Goal: Task Accomplishment & Management: Use online tool/utility

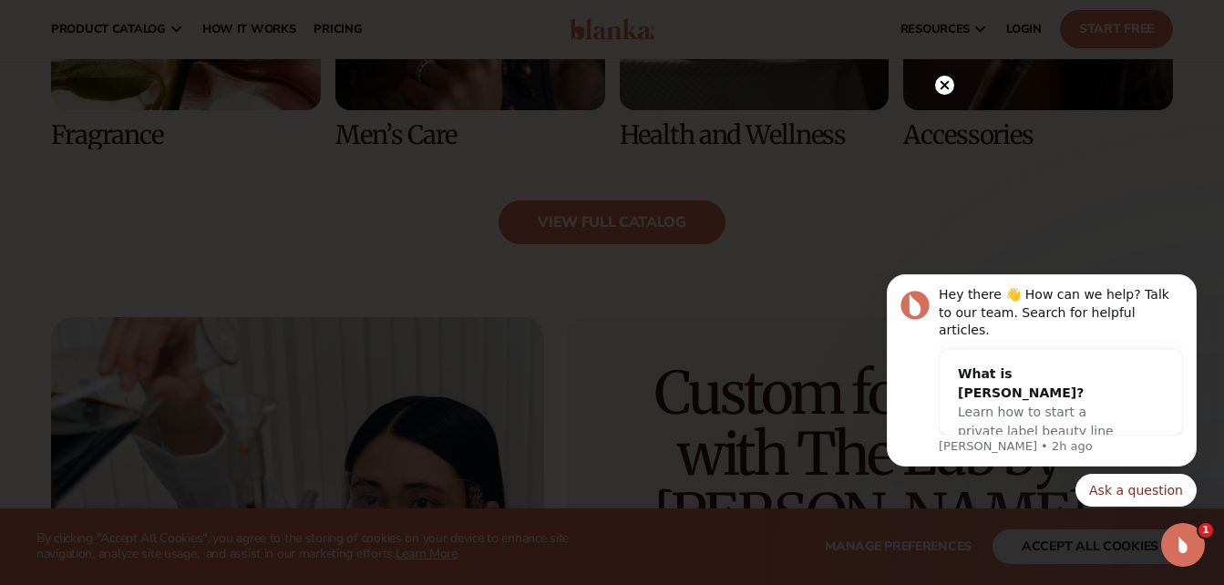
click at [945, 81] on circle at bounding box center [944, 85] width 19 height 19
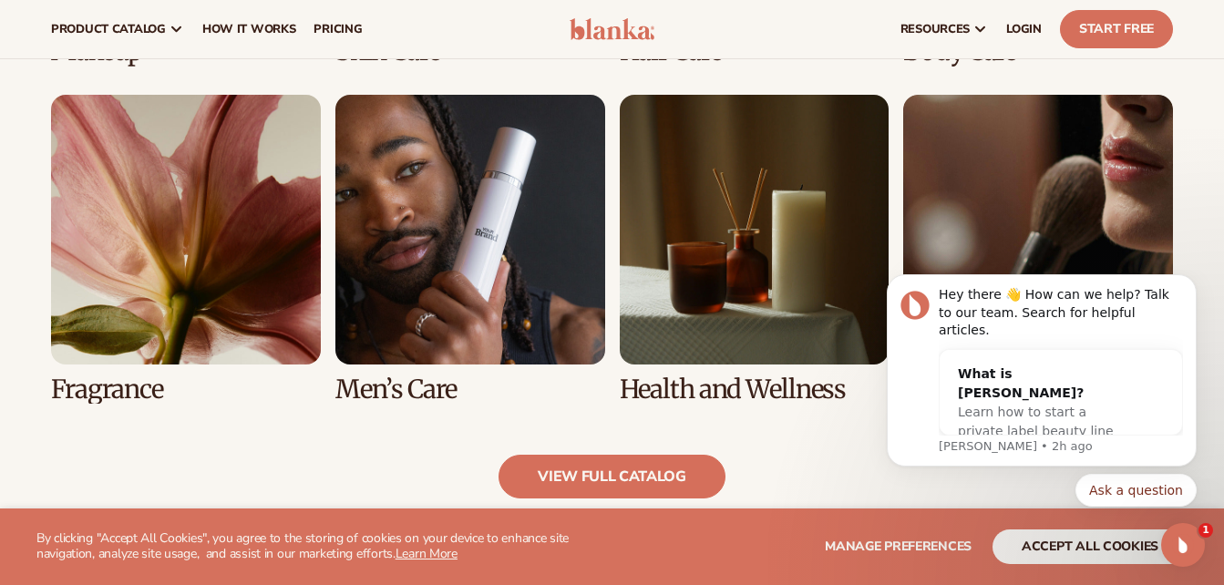
scroll to position [1627, 0]
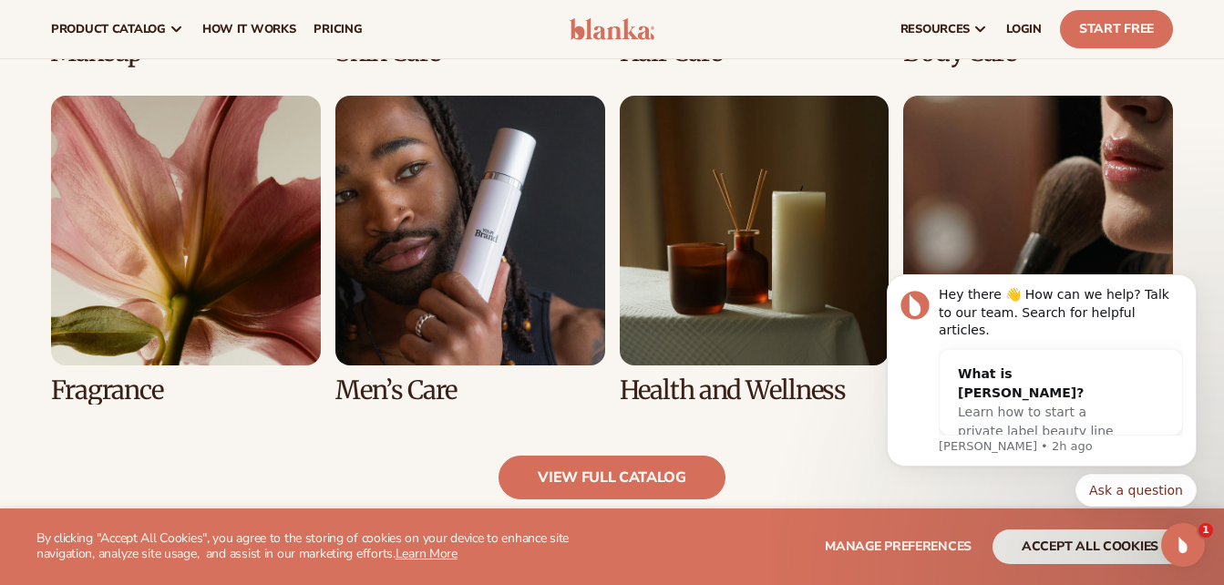
click at [293, 168] on link "5 / 8" at bounding box center [186, 250] width 270 height 309
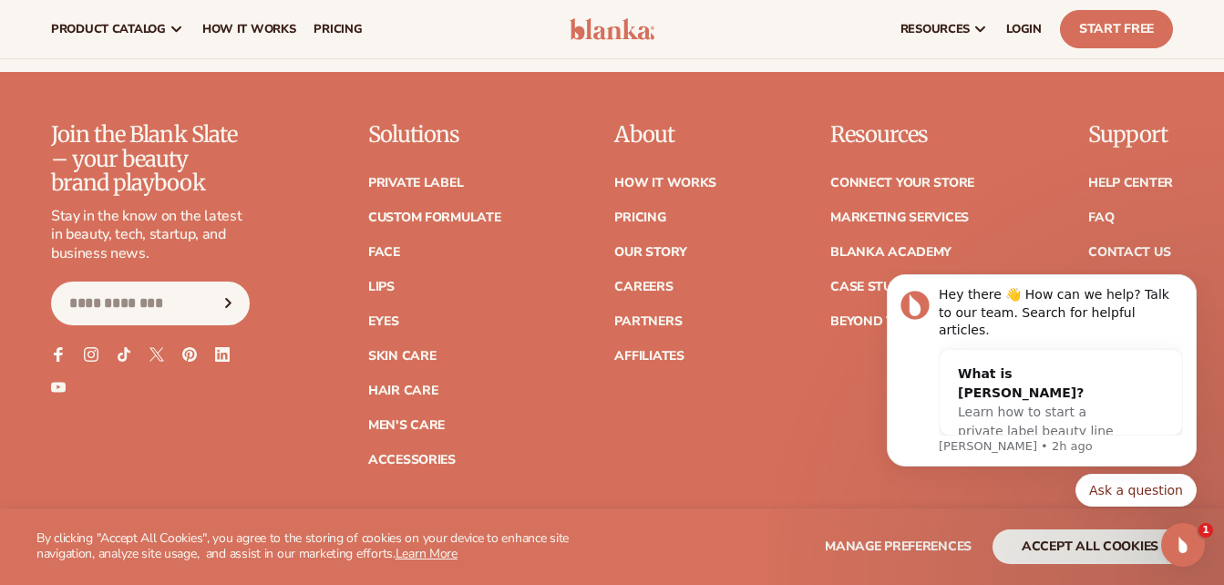
scroll to position [3132, 0]
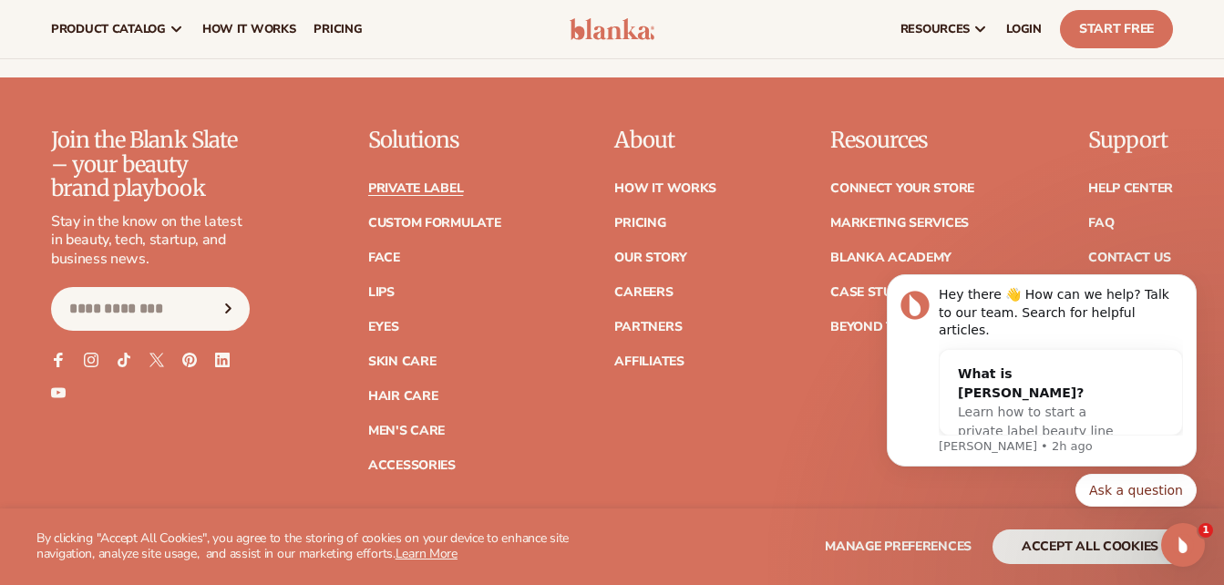
click at [448, 190] on link "Private label" at bounding box center [415, 188] width 95 height 13
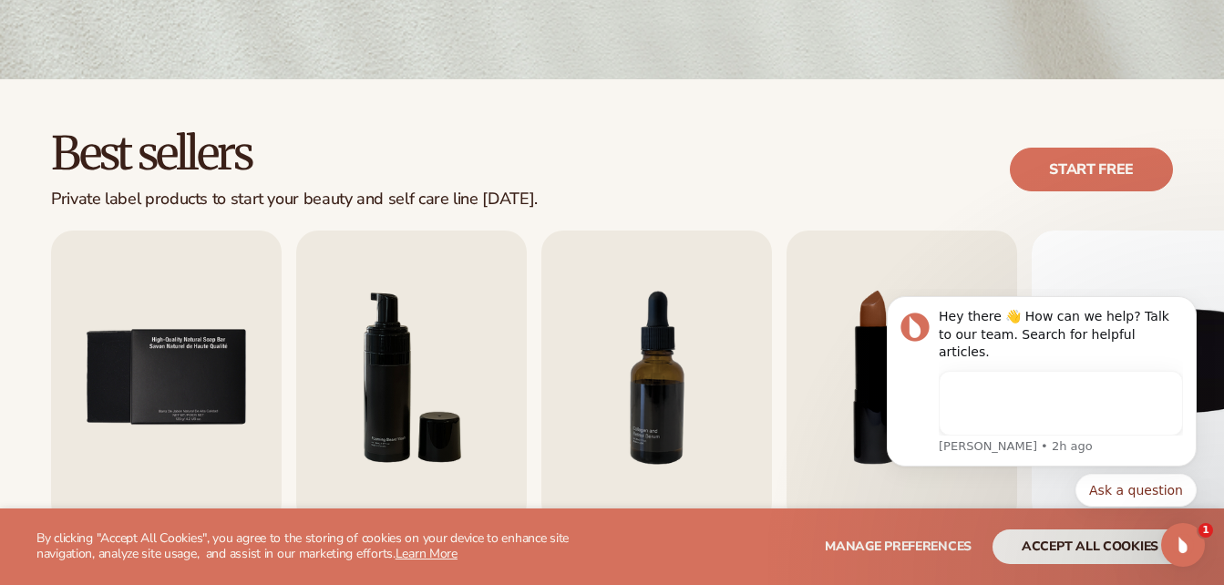
scroll to position [411, 0]
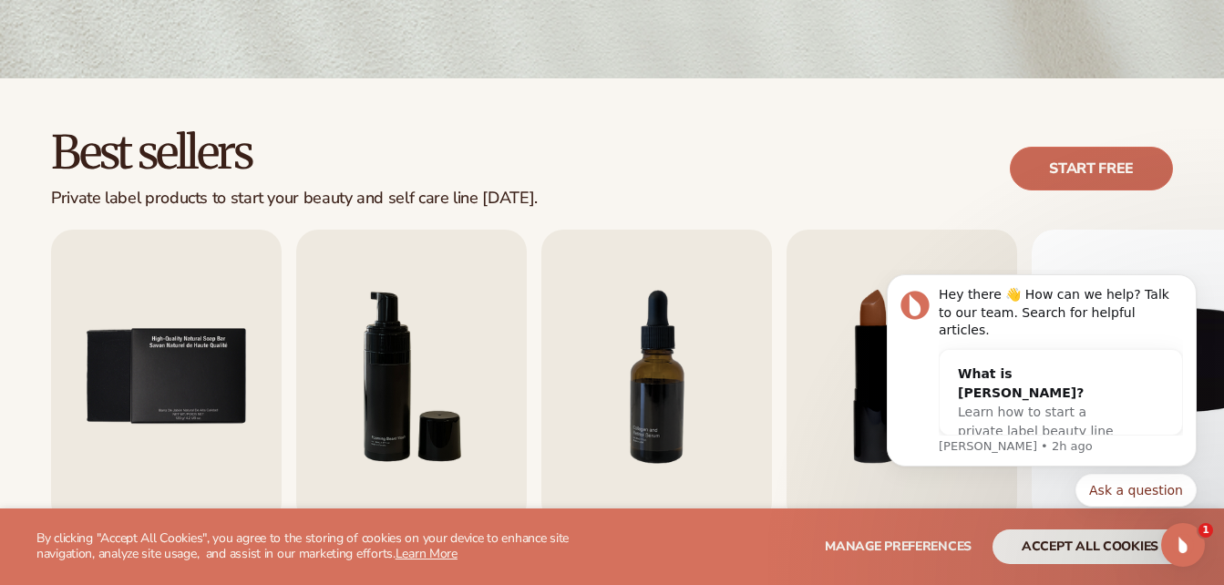
click at [1073, 166] on link "Start free" at bounding box center [1091, 169] width 163 height 44
